Goal: Navigation & Orientation: Find specific page/section

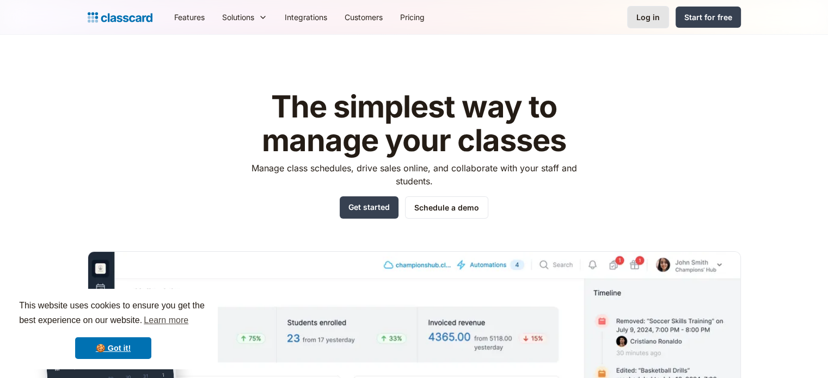
click at [662, 16] on link "Log in" at bounding box center [648, 17] width 42 height 22
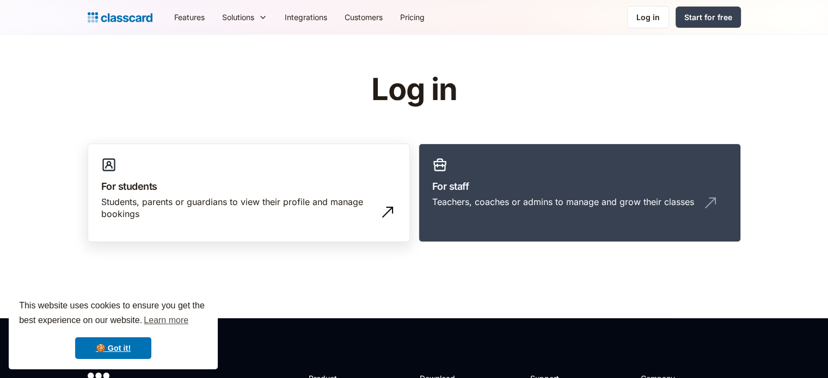
click at [398, 189] on link "For students Students, parents or guardians to view their profile and manage bo…" at bounding box center [249, 193] width 322 height 99
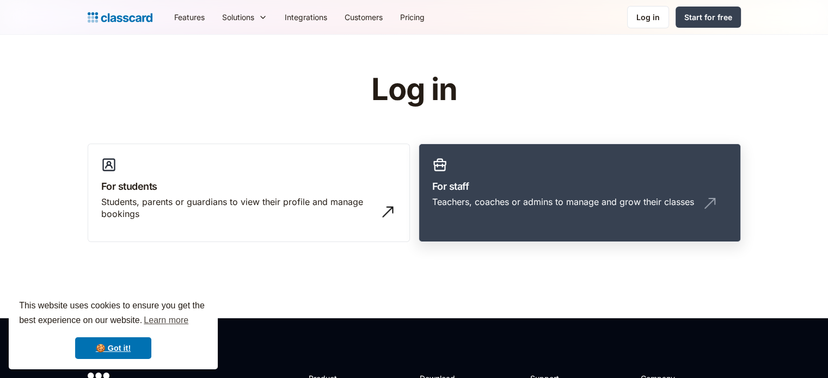
click at [462, 180] on h3 "For staff" at bounding box center [579, 186] width 295 height 15
